Goal: Obtain resource: Download file/media

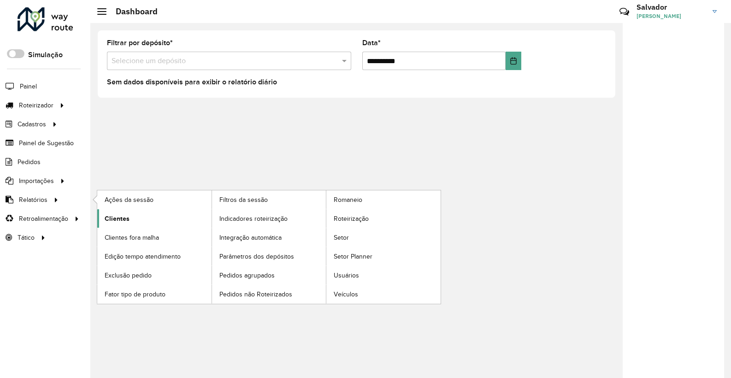
click at [117, 214] on span "Clientes" at bounding box center [117, 219] width 25 height 10
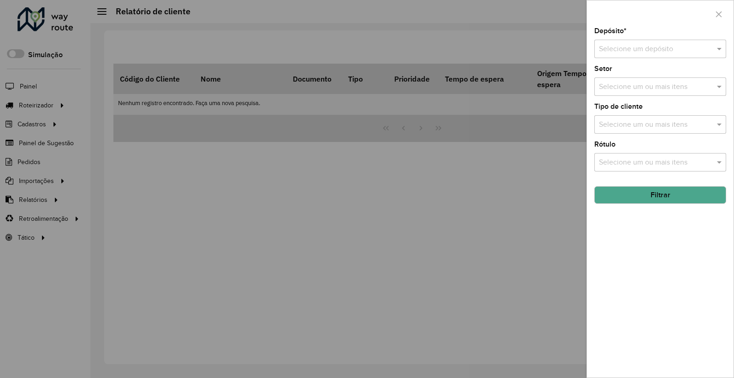
click at [655, 60] on div "Depósito * Selecione um depósito Setor Selecione um ou mais itens Tipo de clien…" at bounding box center [660, 203] width 147 height 350
click at [660, 50] on input "text" at bounding box center [651, 49] width 104 height 11
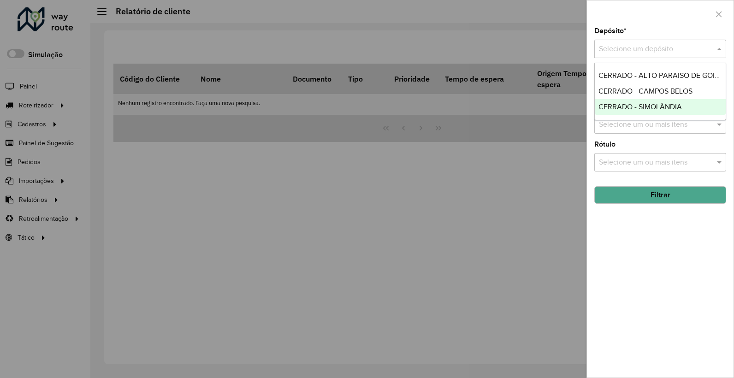
click at [637, 106] on span "CERRADO - SIMOLÂNDIA" at bounding box center [639, 107] width 83 height 8
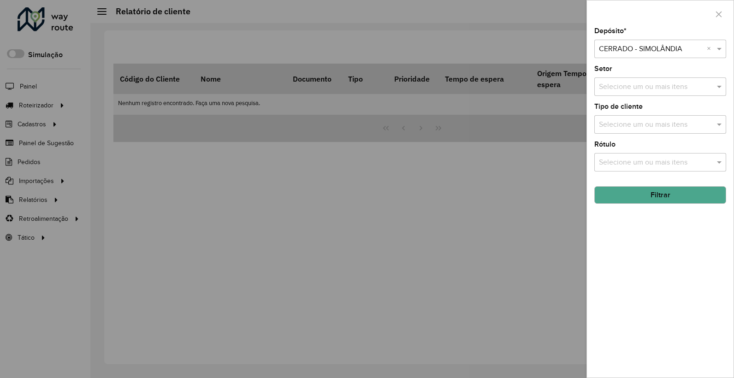
click at [611, 201] on button "Filtrar" at bounding box center [660, 195] width 132 height 18
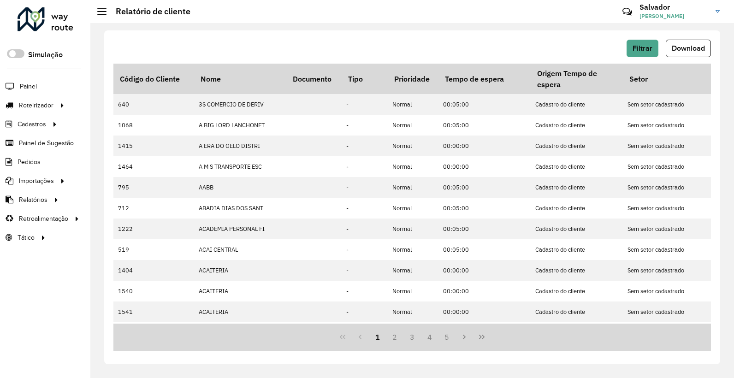
drag, startPoint x: 693, startPoint y: 51, endPoint x: 669, endPoint y: 56, distance: 24.0
click at [694, 51] on span "Download" at bounding box center [688, 48] width 33 height 8
click at [689, 49] on span "Download" at bounding box center [688, 48] width 33 height 8
click at [646, 45] on span "Filtrar" at bounding box center [642, 48] width 20 height 8
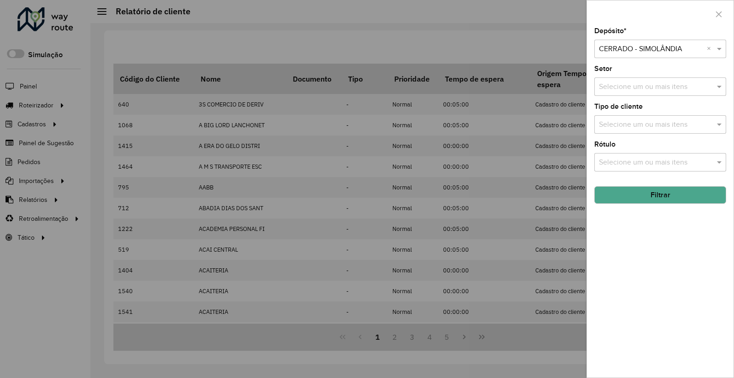
click at [654, 49] on input "text" at bounding box center [651, 49] width 104 height 11
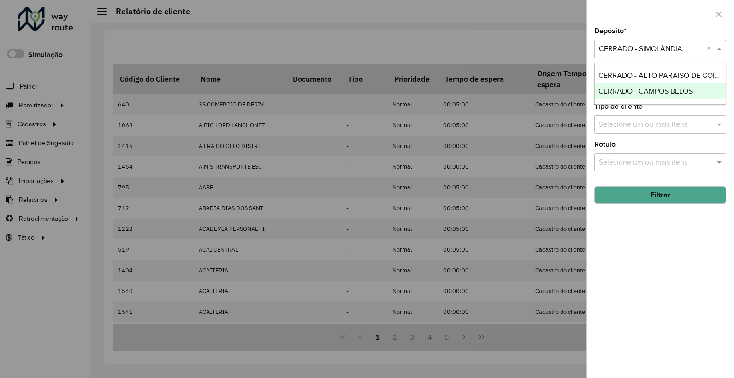
click at [642, 89] on span "CERRADO - CAMPOS BELOS" at bounding box center [645, 91] width 94 height 8
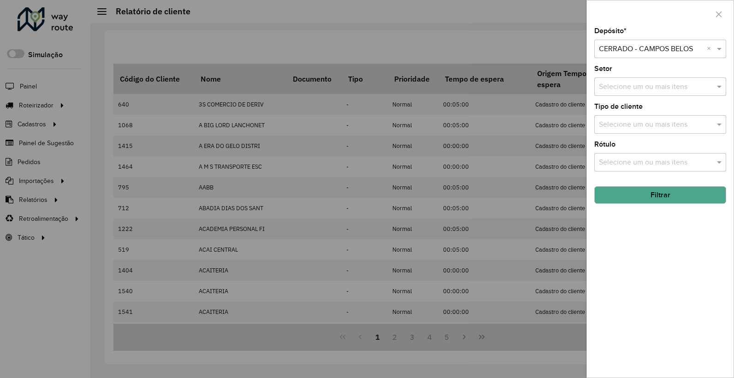
click at [681, 200] on button "Filtrar" at bounding box center [660, 195] width 132 height 18
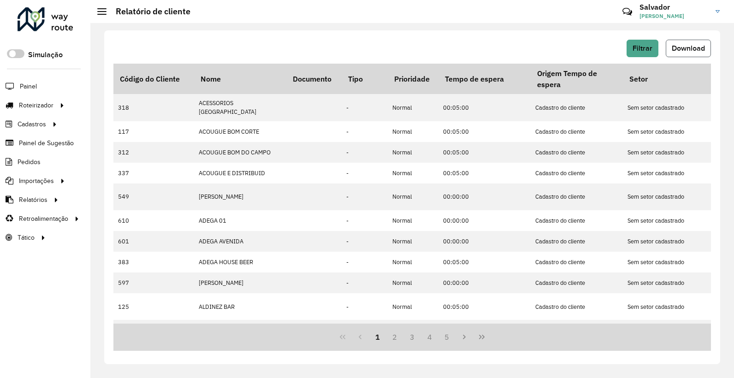
click at [686, 51] on span "Download" at bounding box center [688, 48] width 33 height 8
click at [656, 38] on div "Filtrar Download Código do Cliente Nome Documento Tipo Prioridade Tempo de espe…" at bounding box center [412, 197] width 616 height 334
click at [645, 51] on span "Filtrar" at bounding box center [642, 48] width 20 height 8
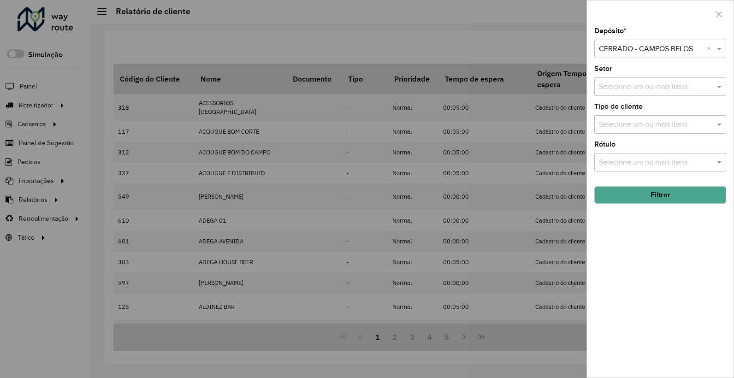
click at [694, 39] on div "Depósito * Selecione um depósito × CERRADO - CAMPOS BELOS ×" at bounding box center [660, 43] width 132 height 30
click at [690, 53] on input "text" at bounding box center [651, 49] width 104 height 11
click at [660, 75] on span "CERRADO - ALTO PARAISO DE GOIAS" at bounding box center [660, 75] width 125 height 8
click at [662, 197] on button "Filtrar" at bounding box center [660, 195] width 132 height 18
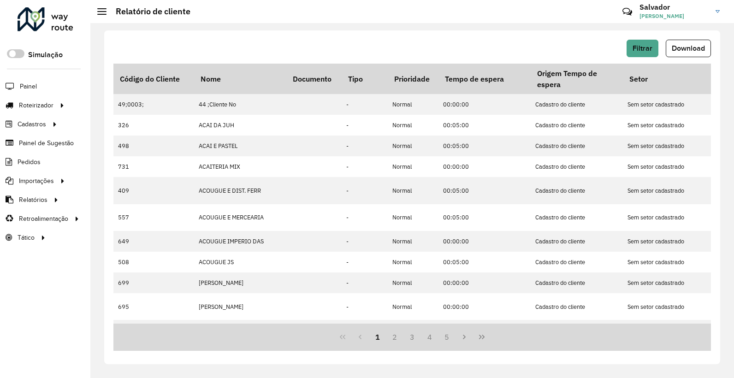
click at [695, 54] on button "Download" at bounding box center [688, 49] width 45 height 18
